Goal: Task Accomplishment & Management: Complete application form

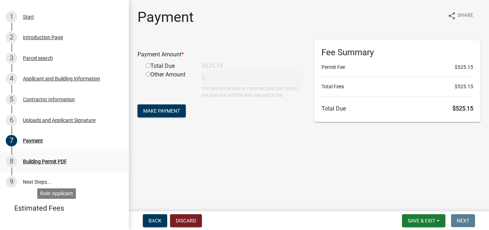
scroll to position [143, 0]
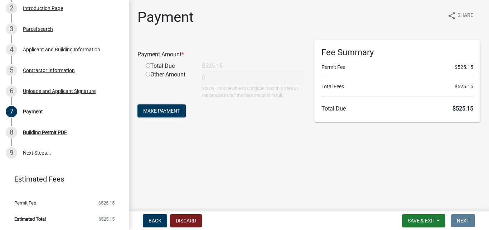
click at [150, 68] on input "radio" at bounding box center [148, 65] width 5 height 5
radio input "true"
type input "525.15"
click at [167, 114] on span "Make Payment" at bounding box center [161, 111] width 37 height 6
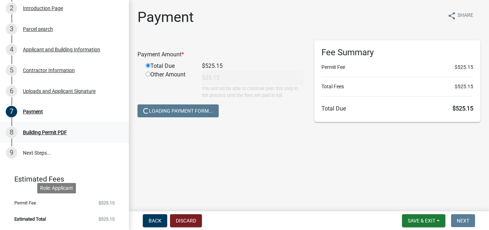
click at [62, 135] on div "Building Permit PDF" at bounding box center [45, 132] width 44 height 5
click at [43, 135] on div "Building Permit PDF" at bounding box center [45, 132] width 44 height 5
click at [163, 222] on button "Back" at bounding box center [155, 220] width 24 height 13
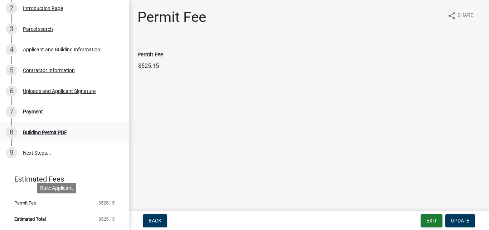
click at [54, 135] on div "Building Permit PDF" at bounding box center [45, 132] width 44 height 5
click at [67, 135] on div "Building Permit PDF" at bounding box center [45, 132] width 44 height 5
click at [461, 218] on span "Update" at bounding box center [460, 220] width 18 height 6
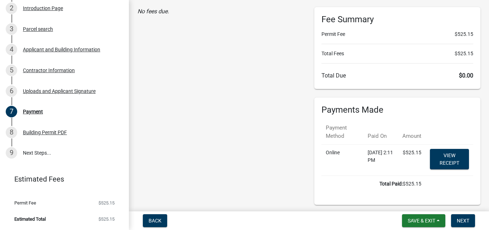
scroll to position [119, 0]
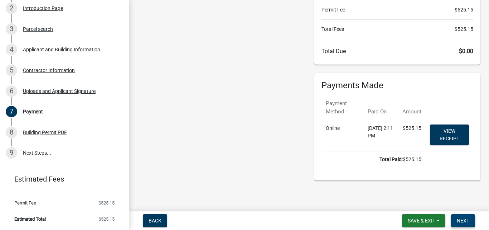
click at [461, 218] on span "Next" at bounding box center [463, 220] width 13 height 6
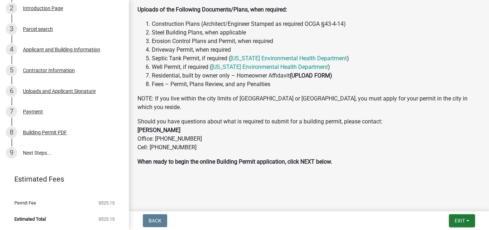
scroll to position [386, 0]
click at [54, 130] on div "Building Permit PDF" at bounding box center [45, 132] width 44 height 5
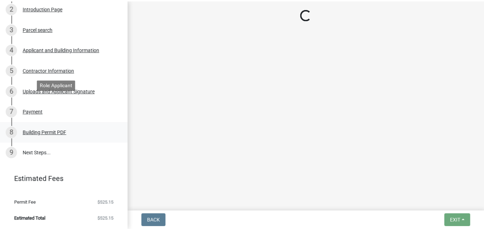
scroll to position [0, 0]
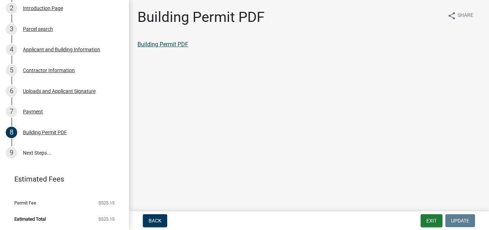
click at [178, 48] on link "Building Permit PDF" at bounding box center [163, 44] width 51 height 7
click at [421, 219] on button "Exit" at bounding box center [432, 220] width 22 height 13
